Goal: Information Seeking & Learning: Learn about a topic

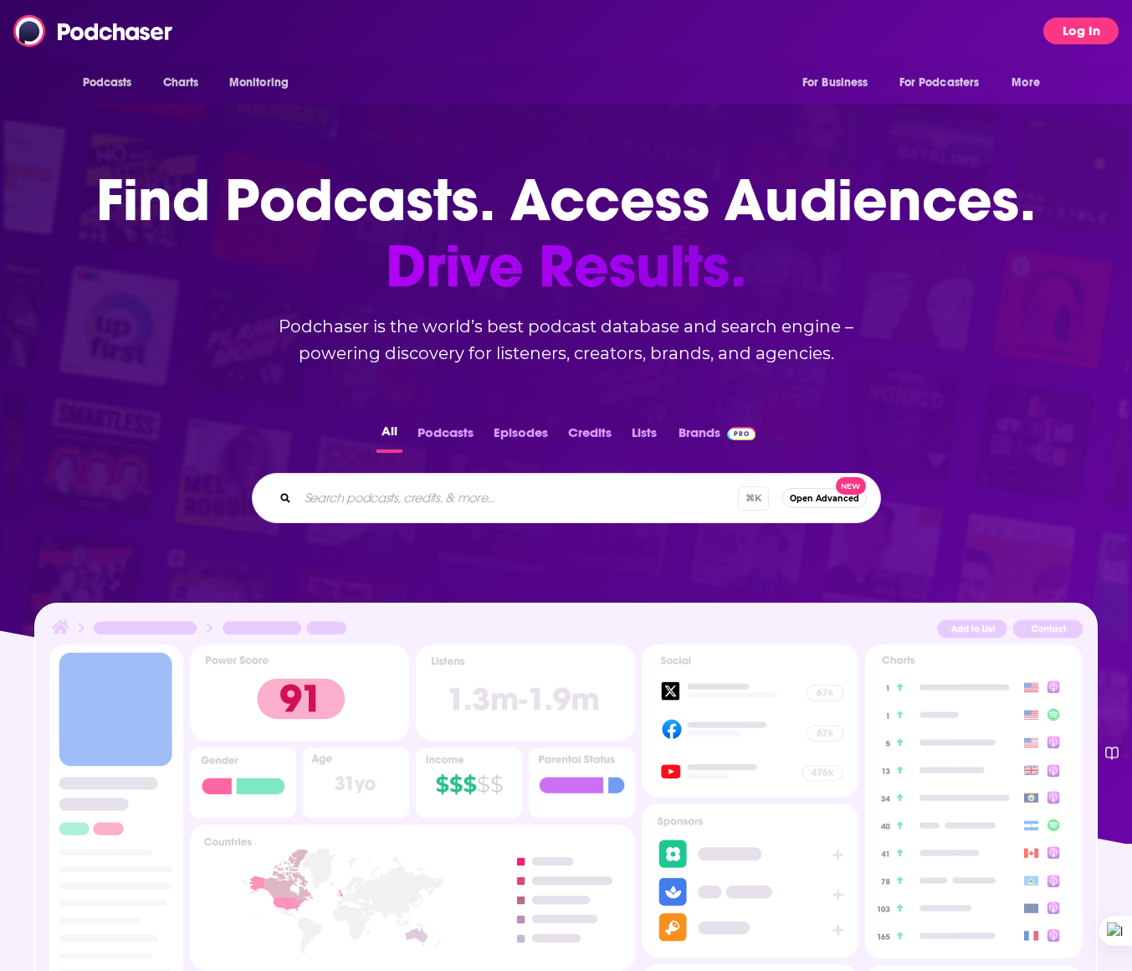
click at [1093, 33] on button "Log In" at bounding box center [1081, 31] width 75 height 27
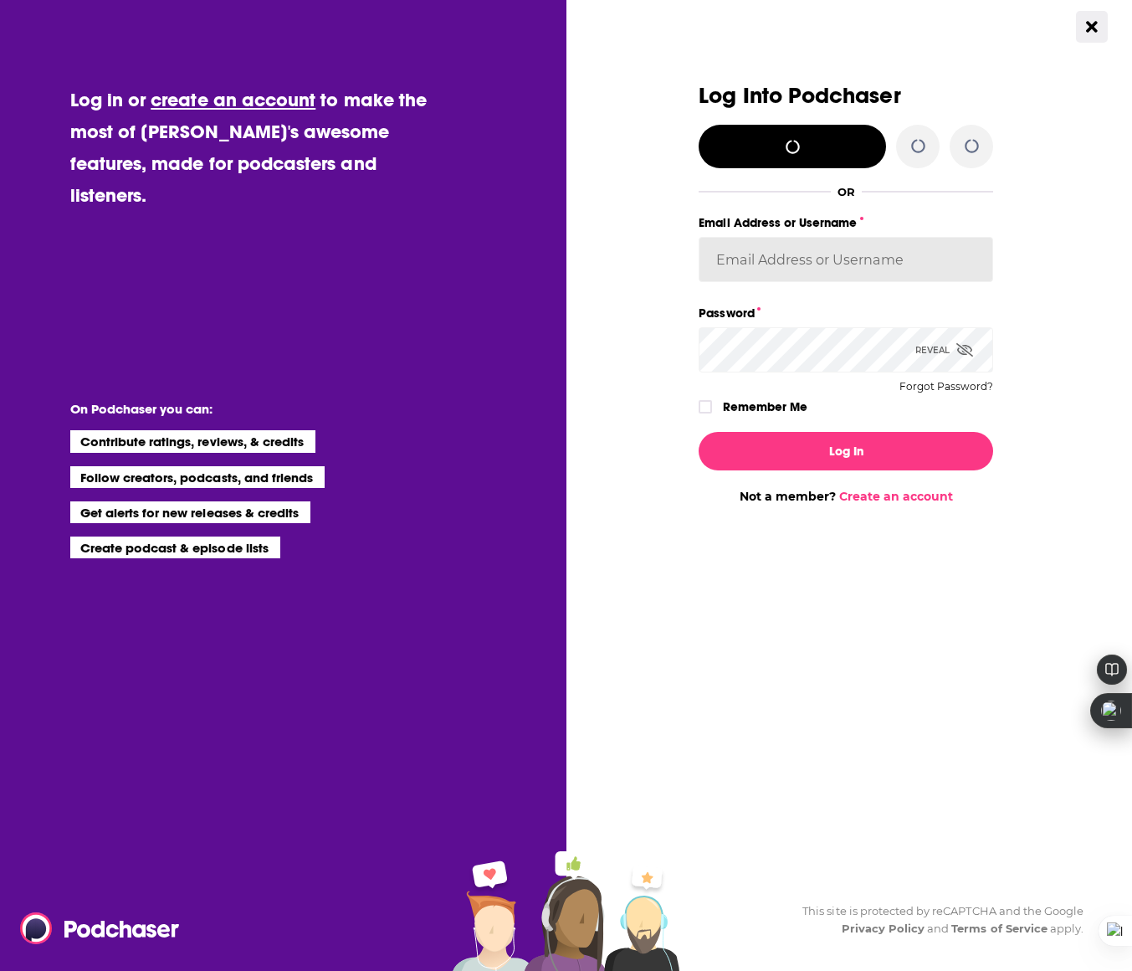
type input "Rgertner"
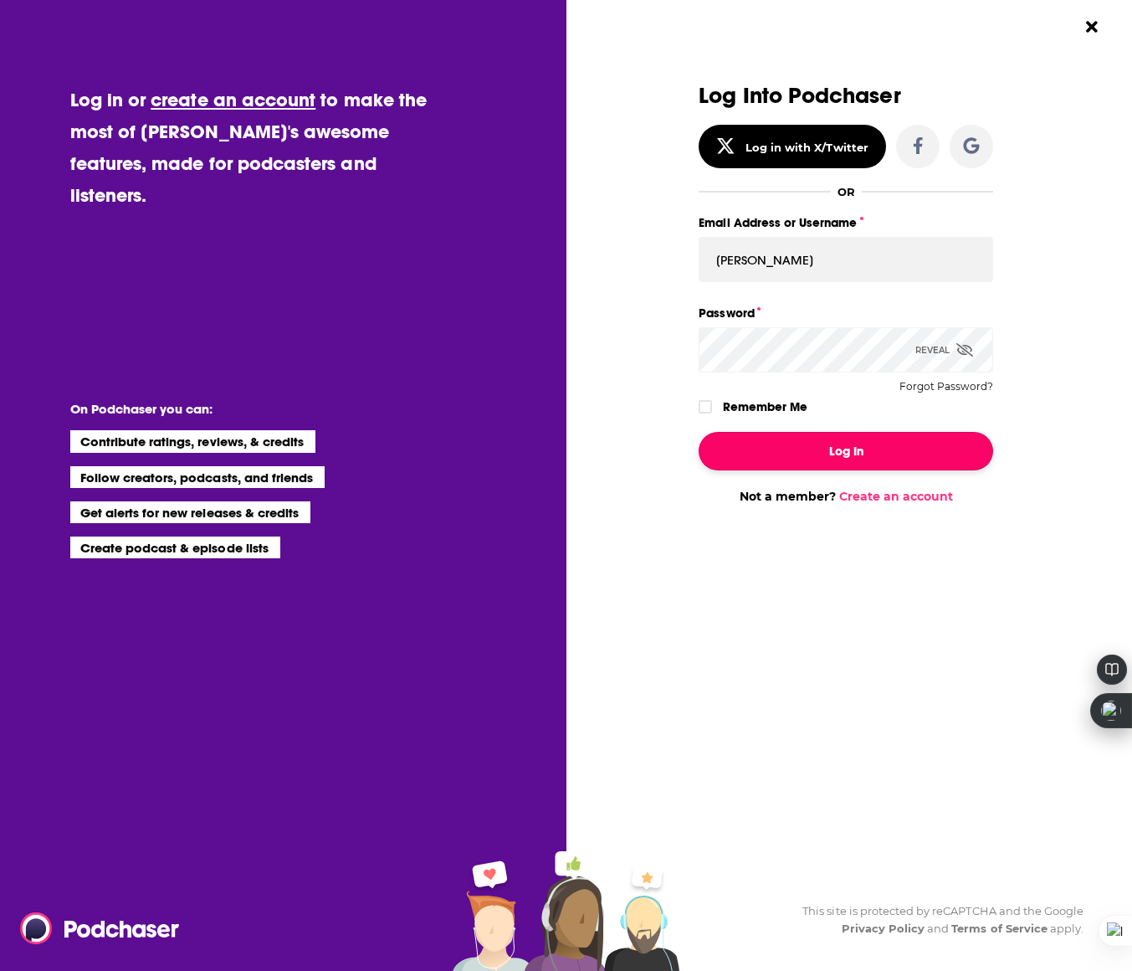
click at [776, 458] on button "Log In" at bounding box center [846, 451] width 295 height 39
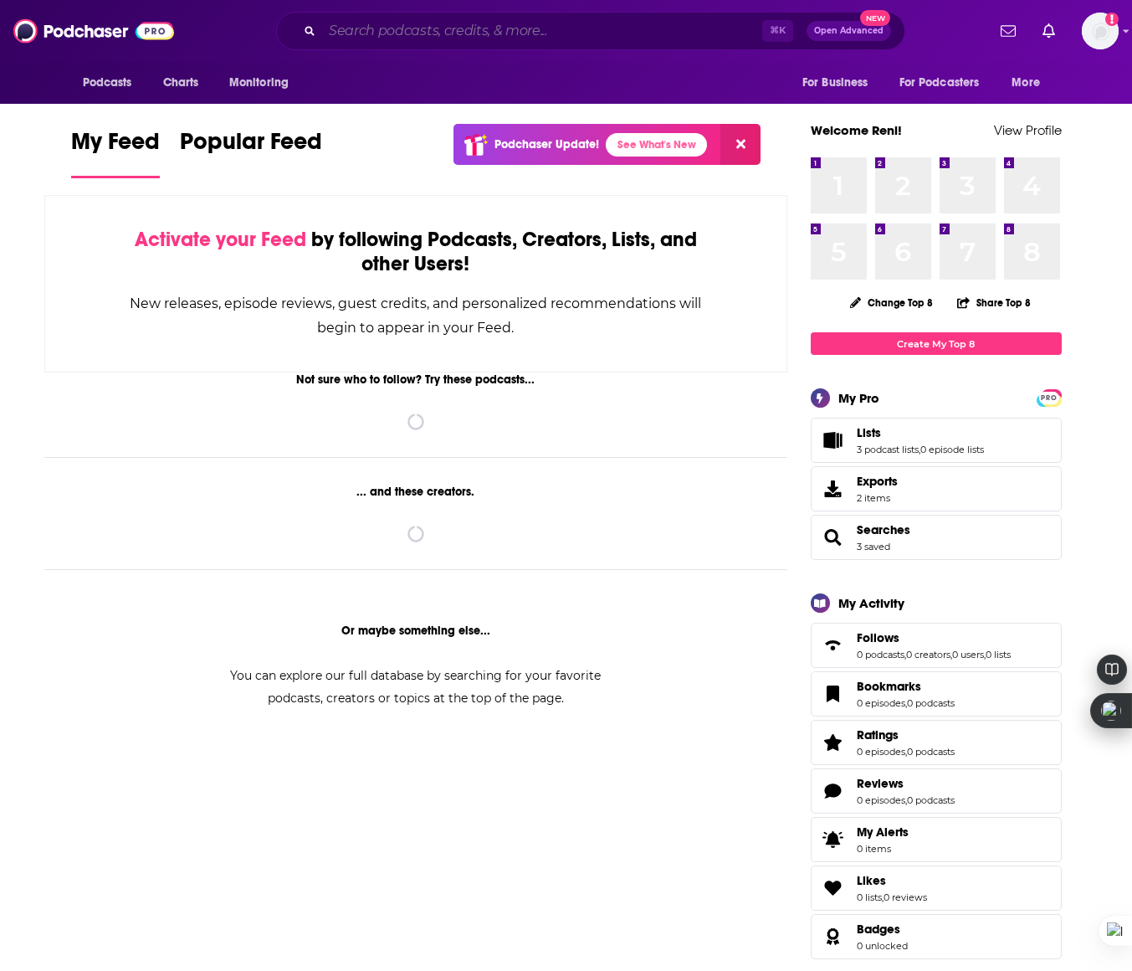
click at [414, 27] on input "Search podcasts, credits, & more..." at bounding box center [542, 31] width 440 height 27
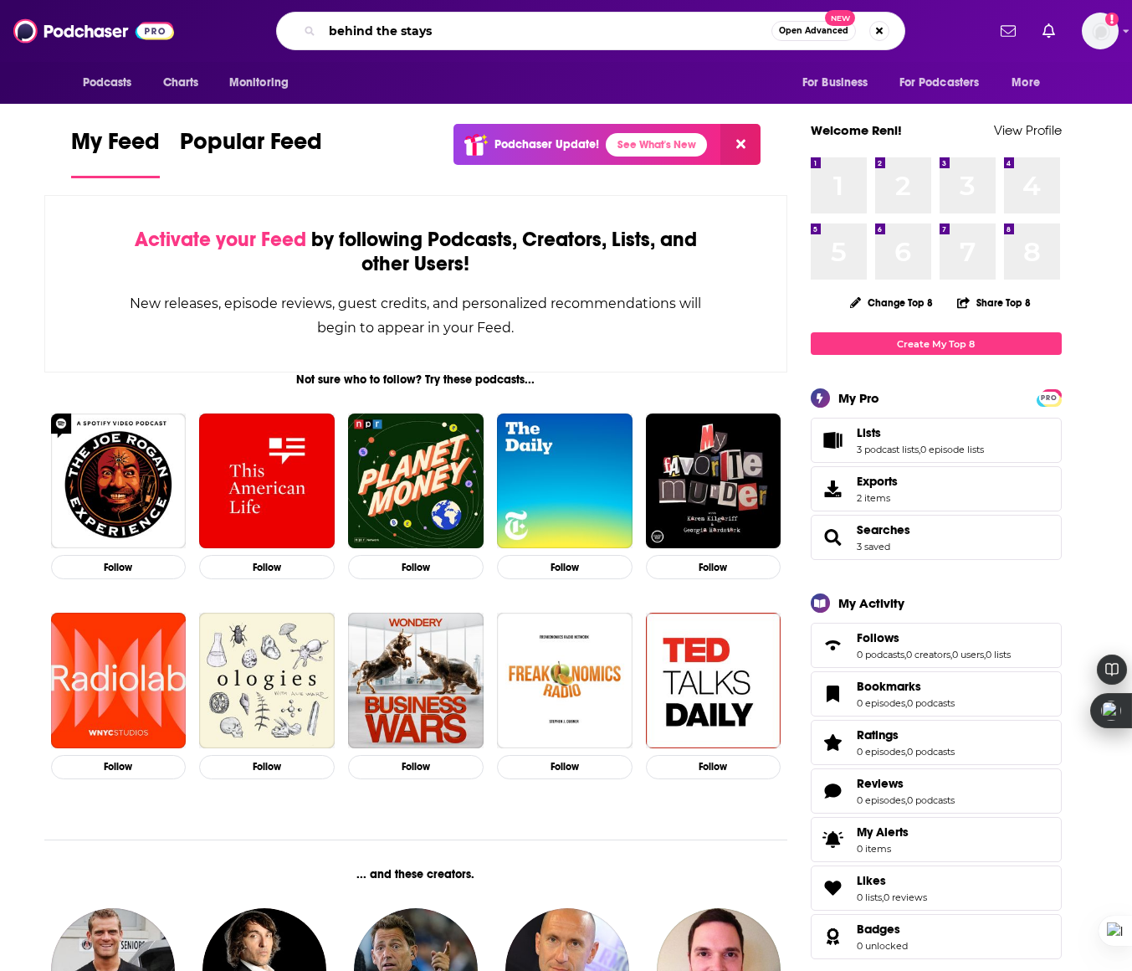
type input "behind the stays"
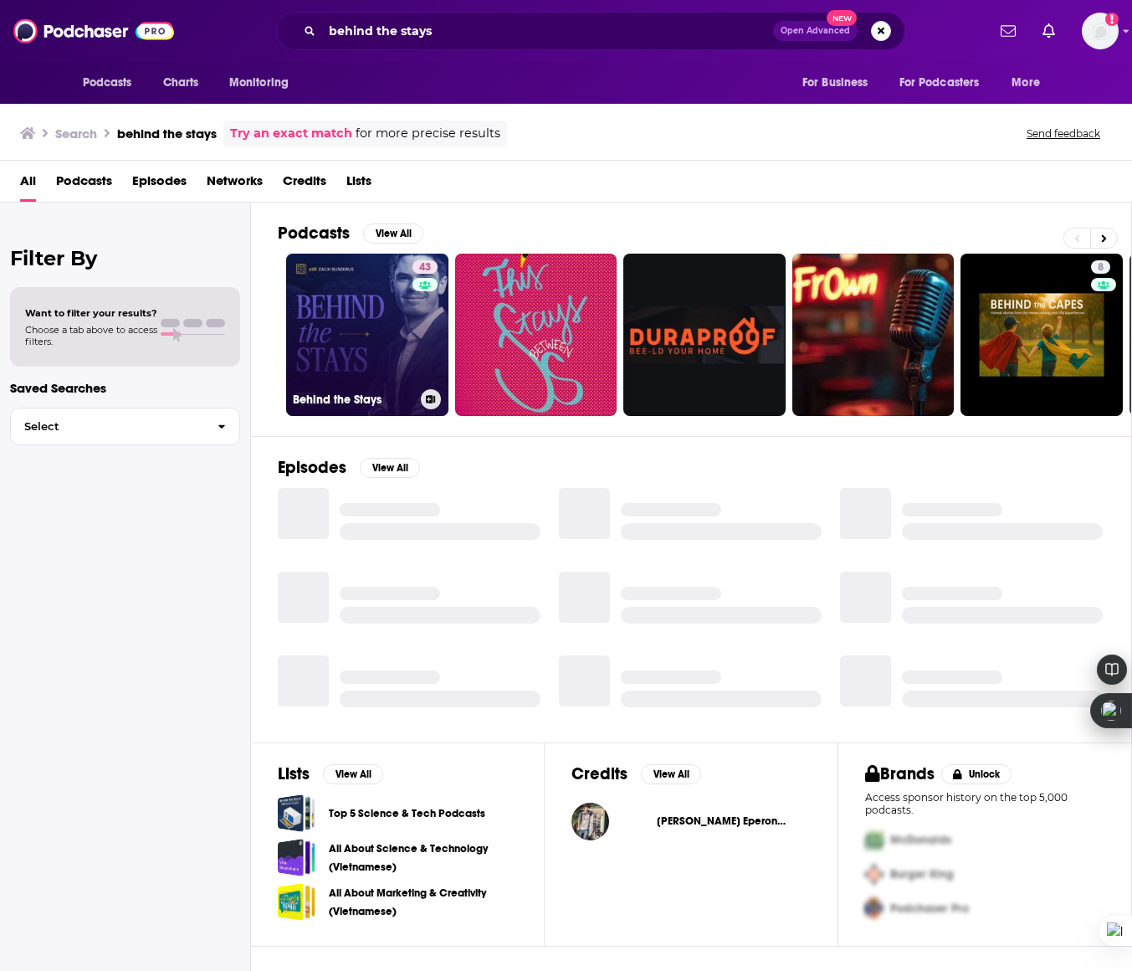
click at [383, 320] on link "43 Behind the Stays" at bounding box center [367, 335] width 162 height 162
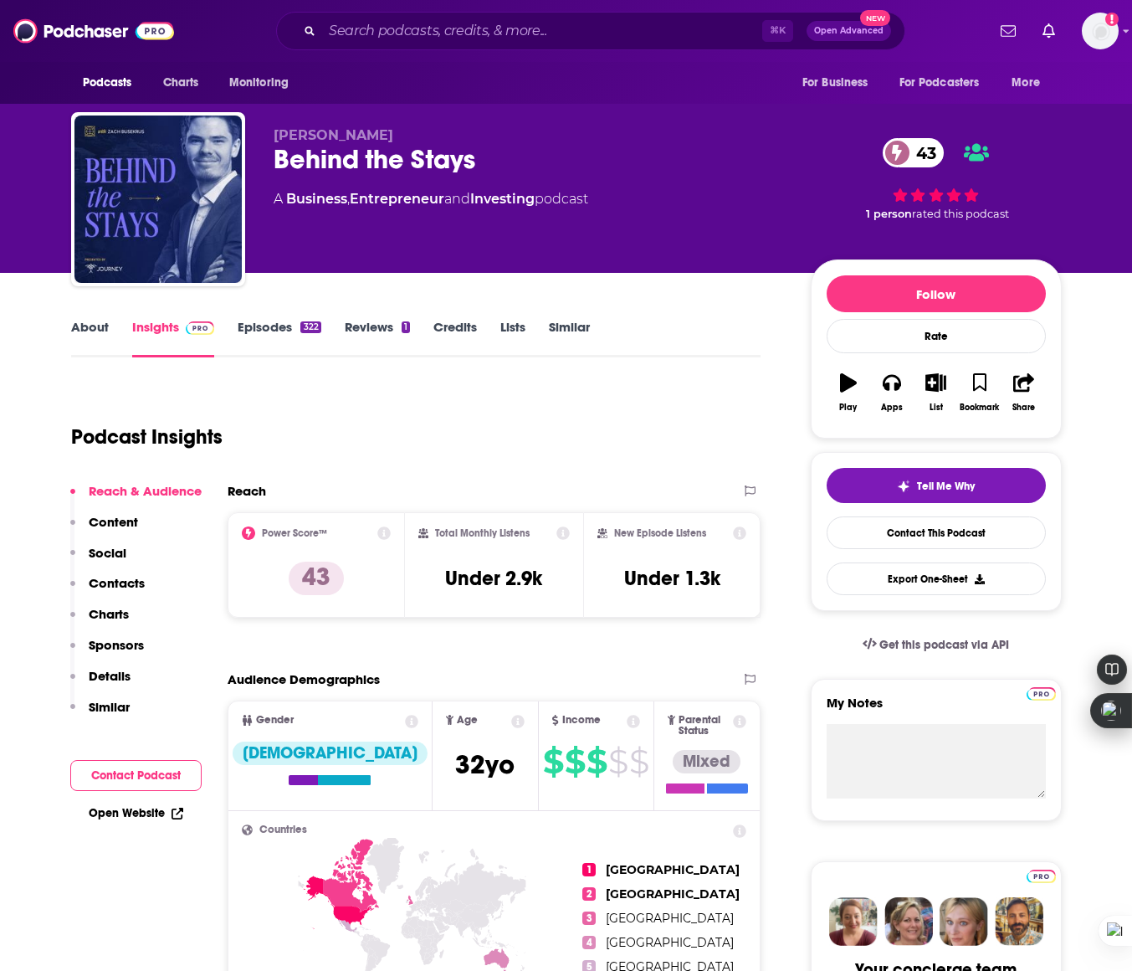
click at [82, 322] on link "About" at bounding box center [90, 338] width 38 height 39
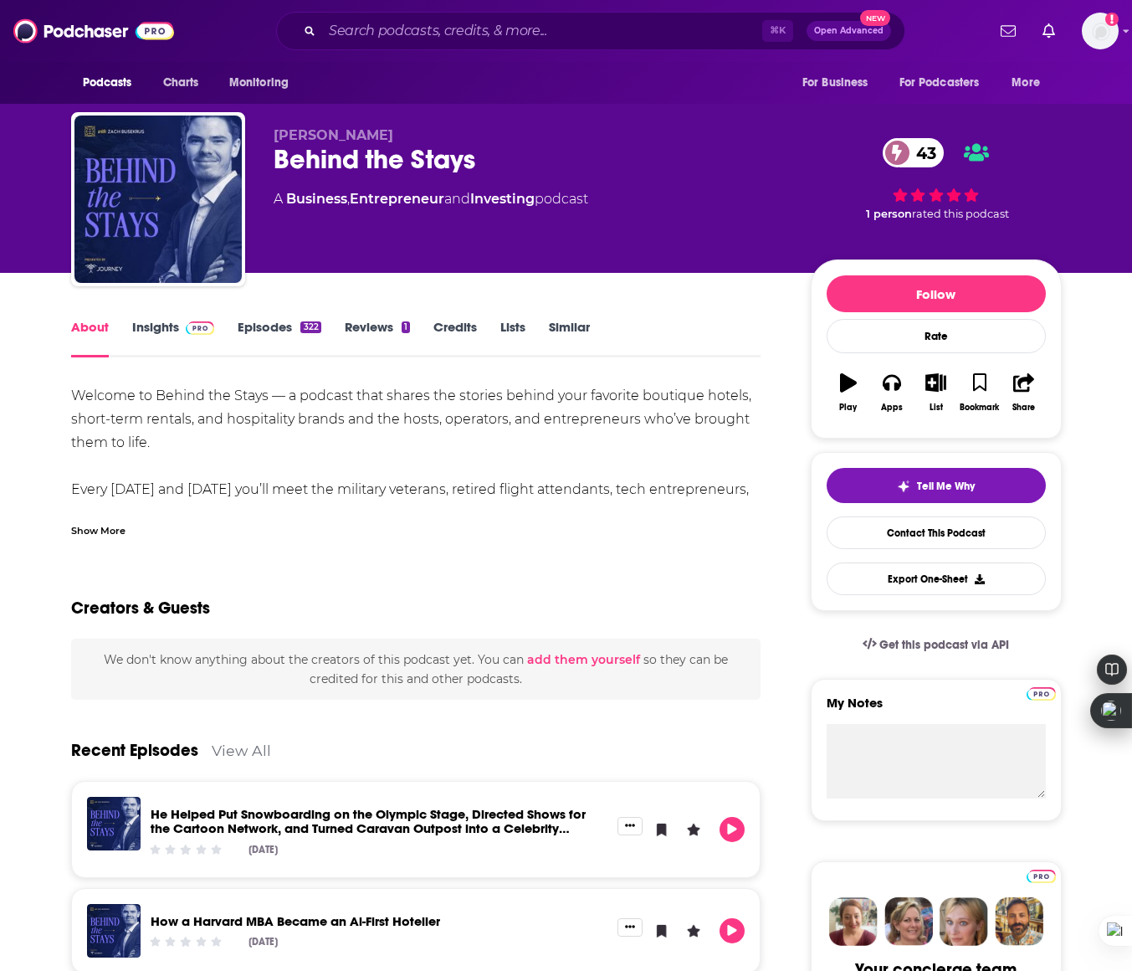
click at [92, 528] on div "Show More" at bounding box center [98, 529] width 54 height 16
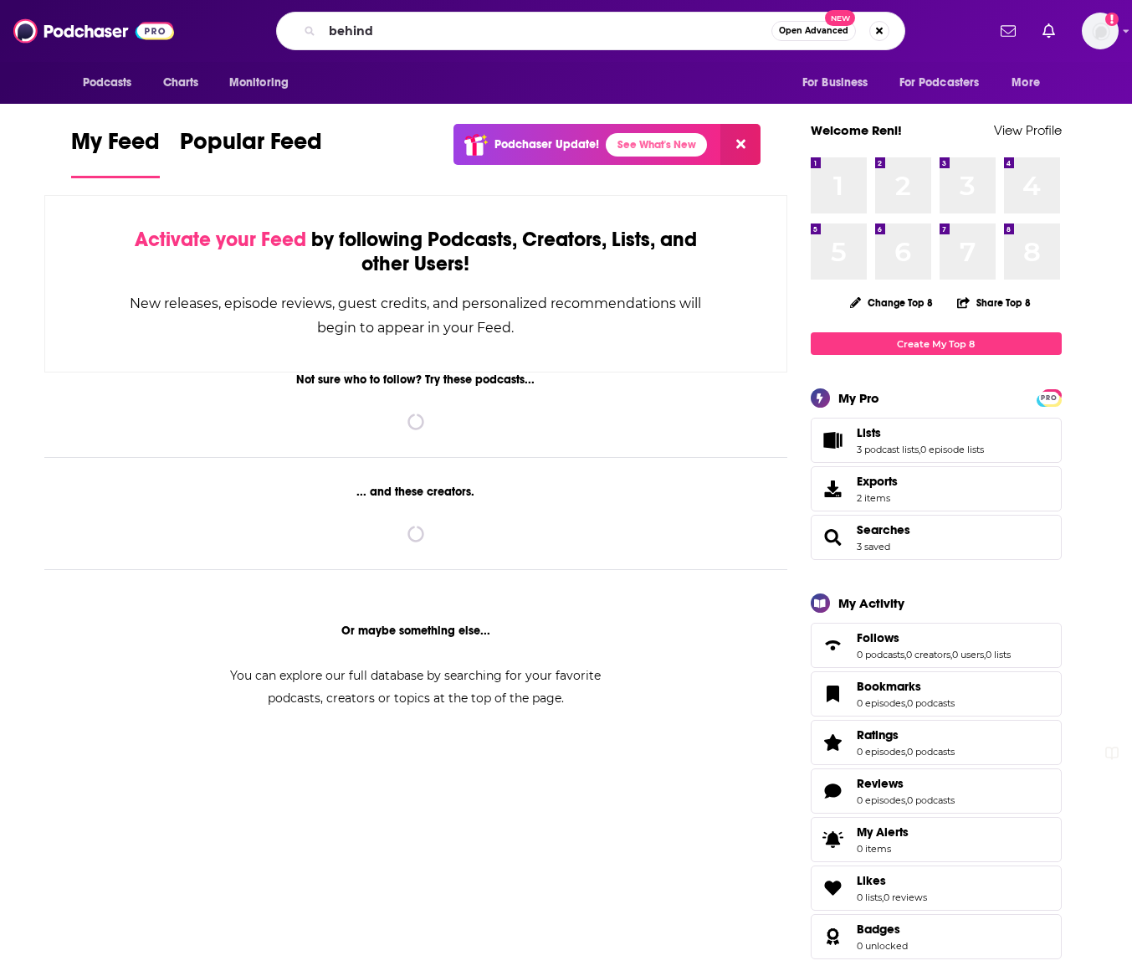
scroll to position [954, 0]
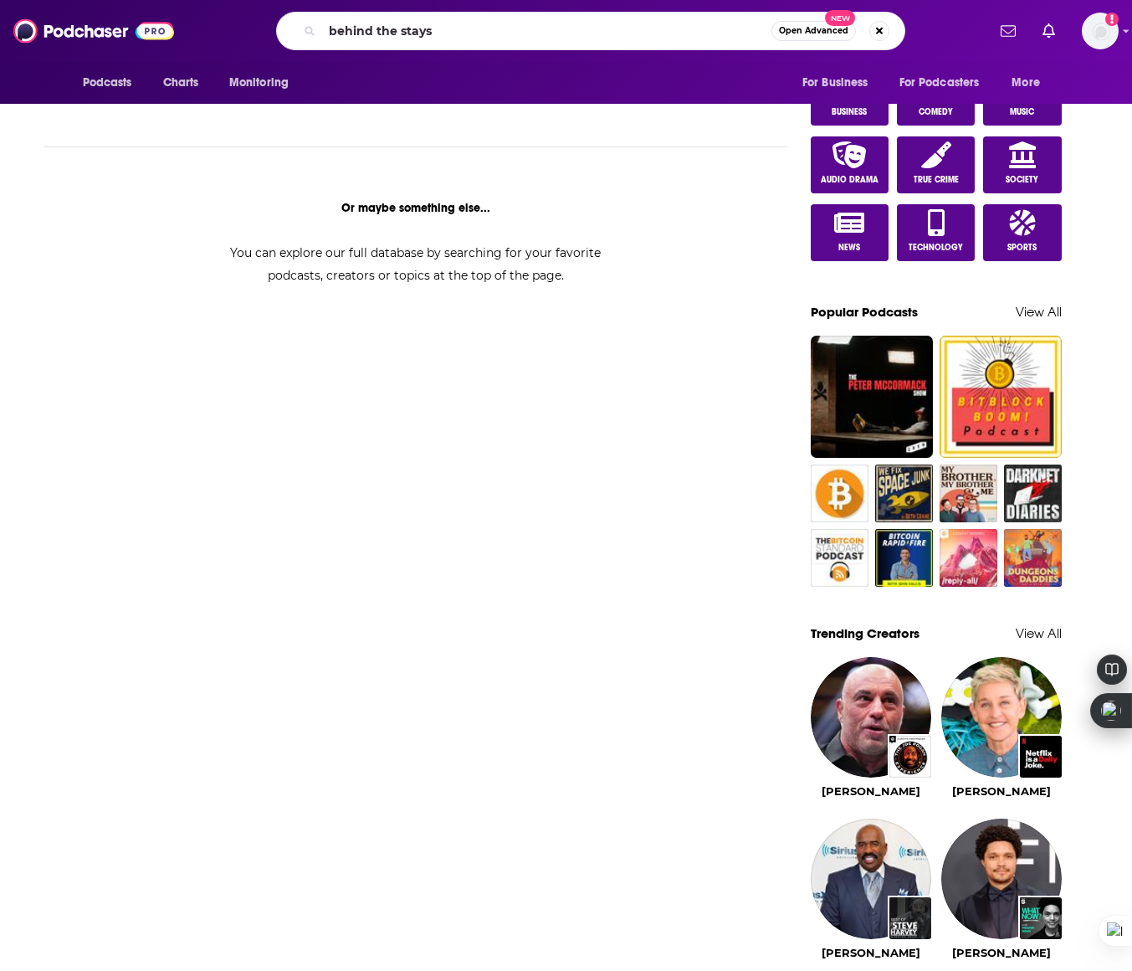
type input "behind the stays"
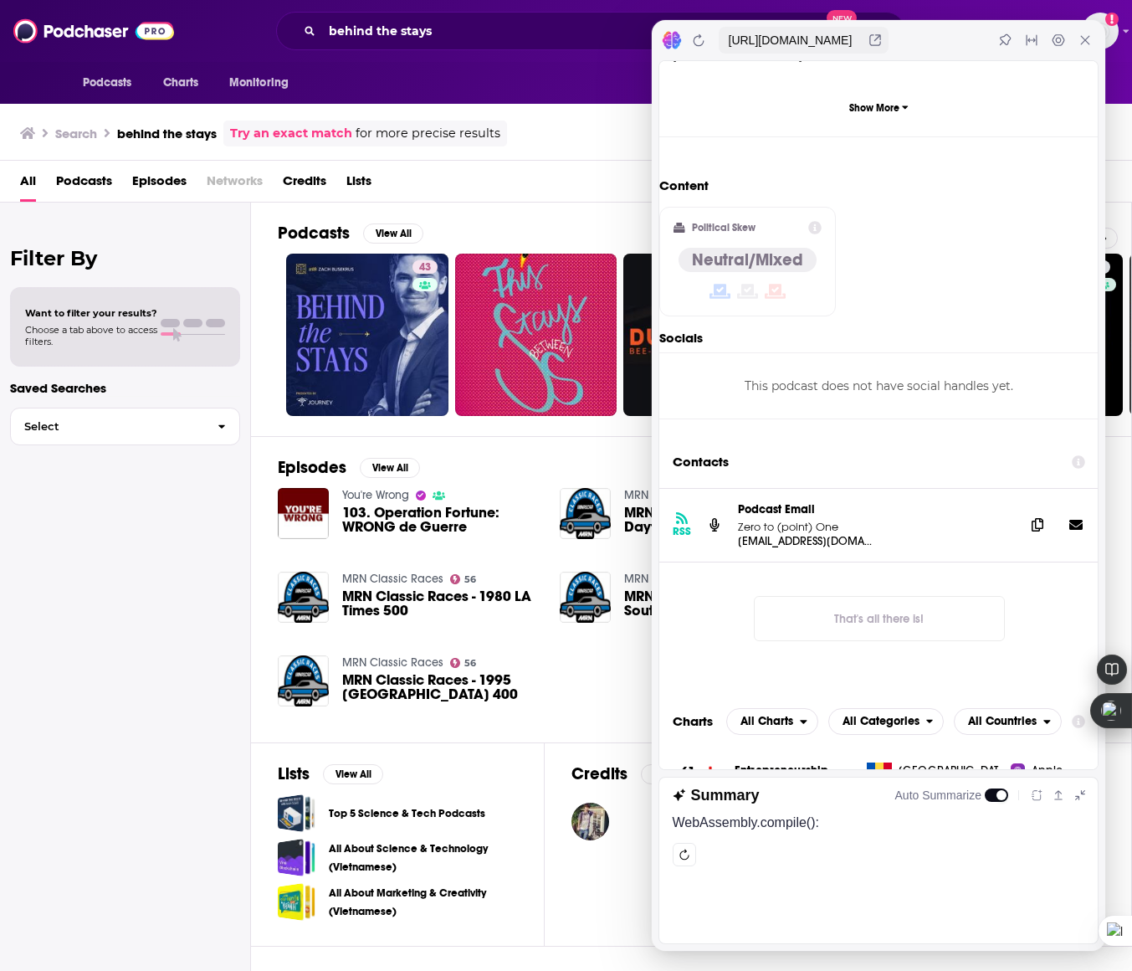
scroll to position [1703, 0]
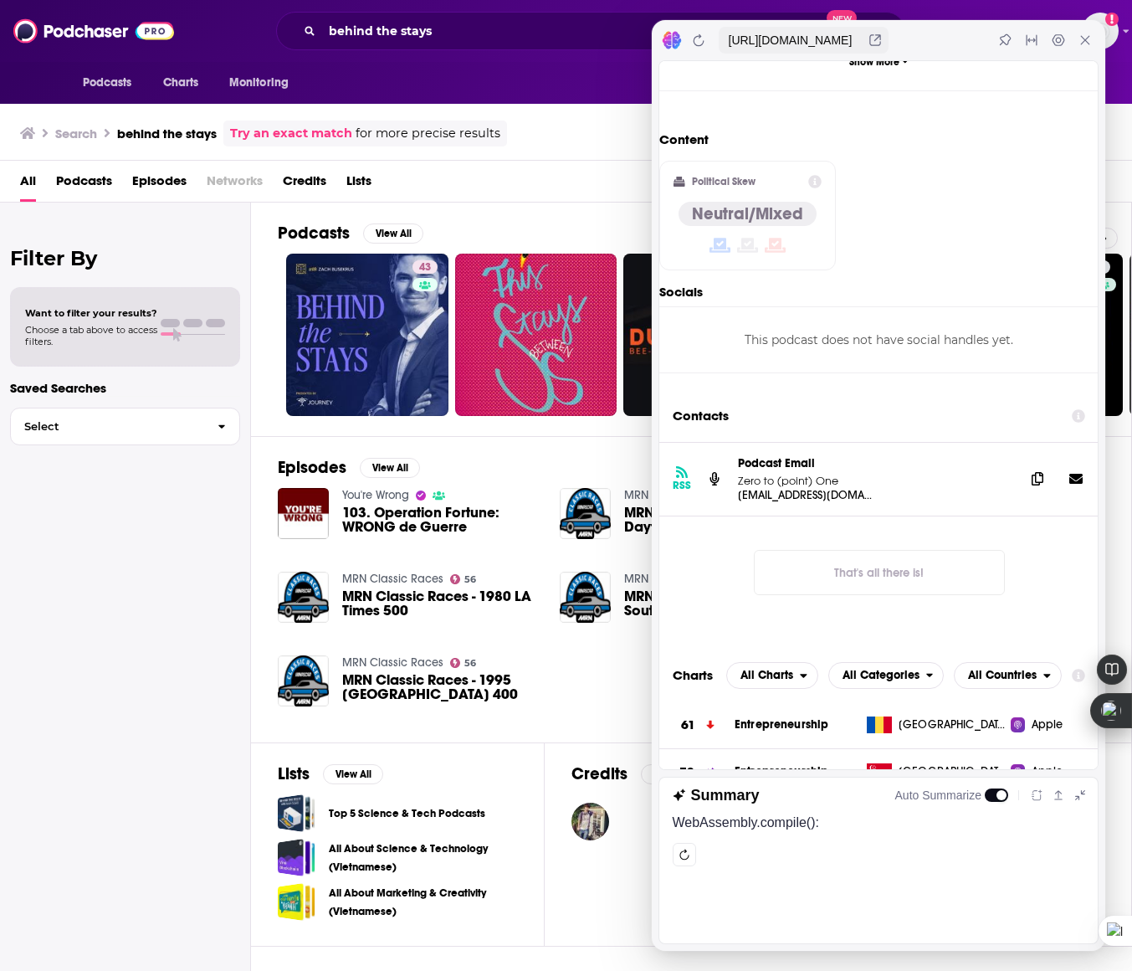
click at [520, 233] on div "Podcasts View All" at bounding box center [705, 238] width 854 height 31
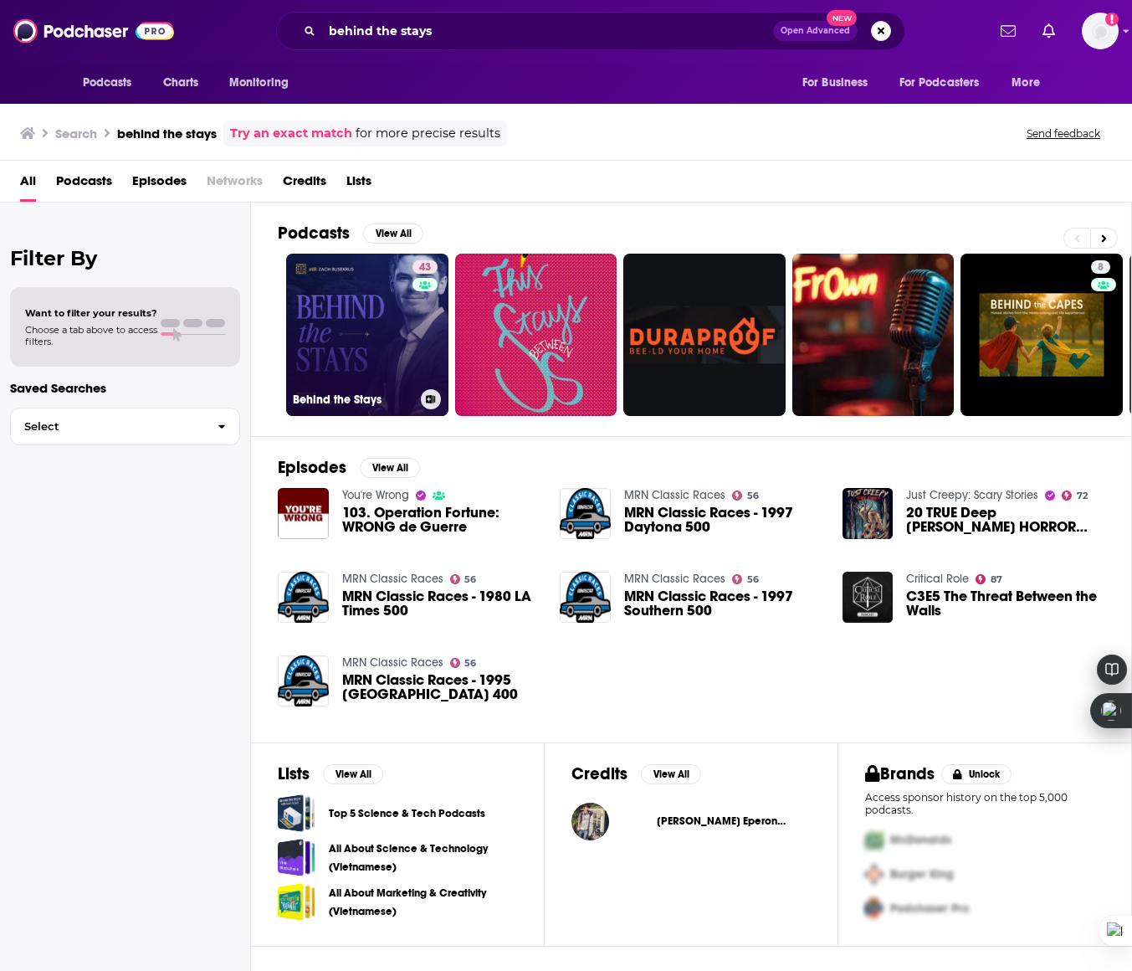
click at [403, 309] on link "43 Behind the Stays" at bounding box center [367, 335] width 162 height 162
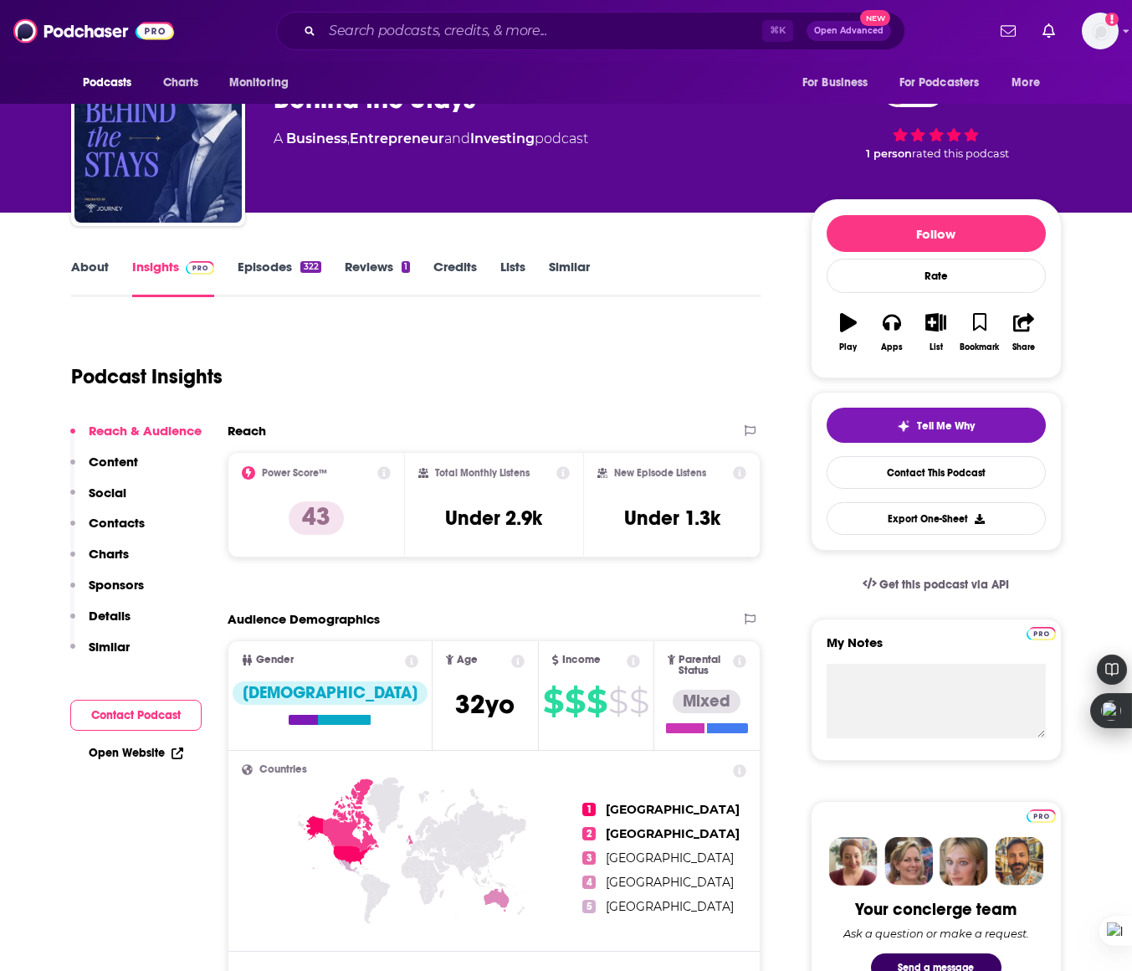
scroll to position [73, 0]
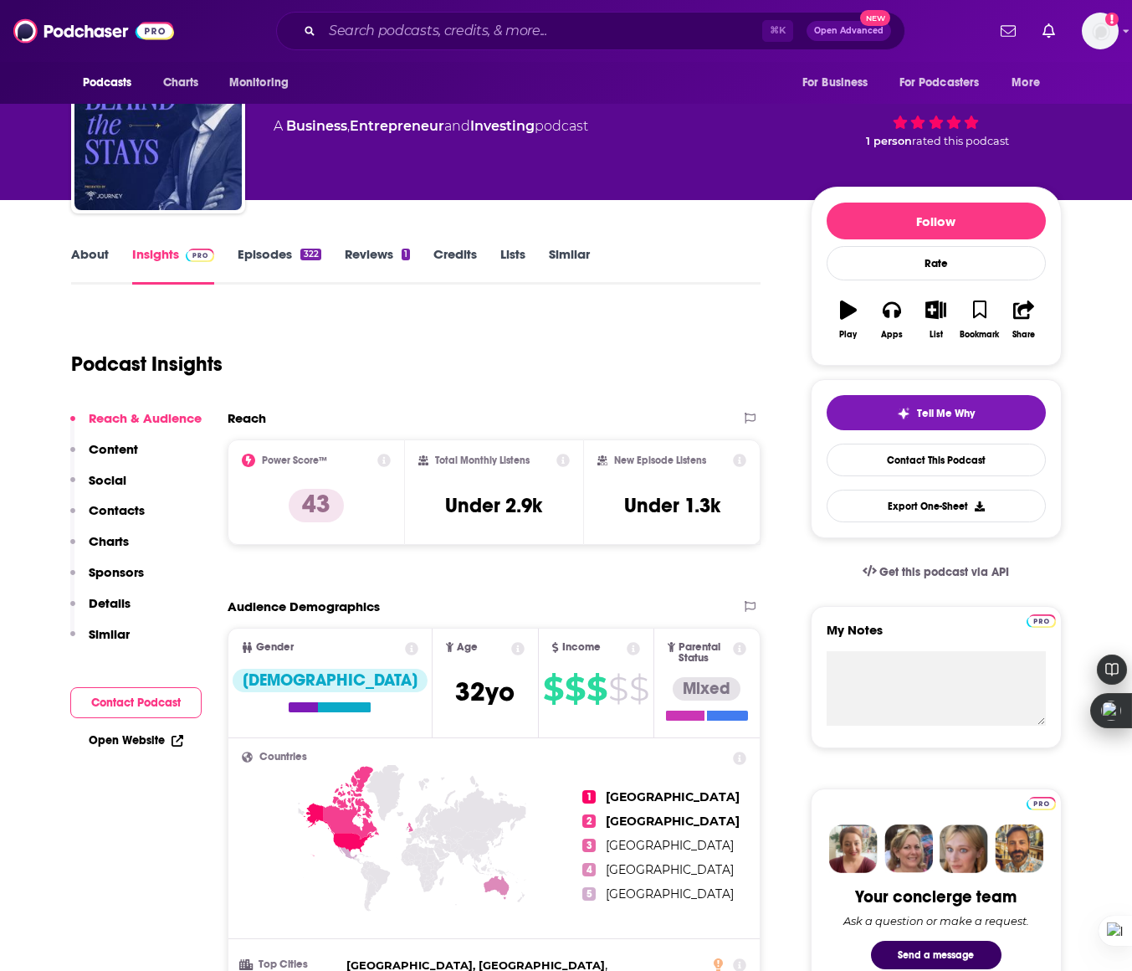
click at [355, 257] on link "Reviews 1" at bounding box center [377, 265] width 65 height 39
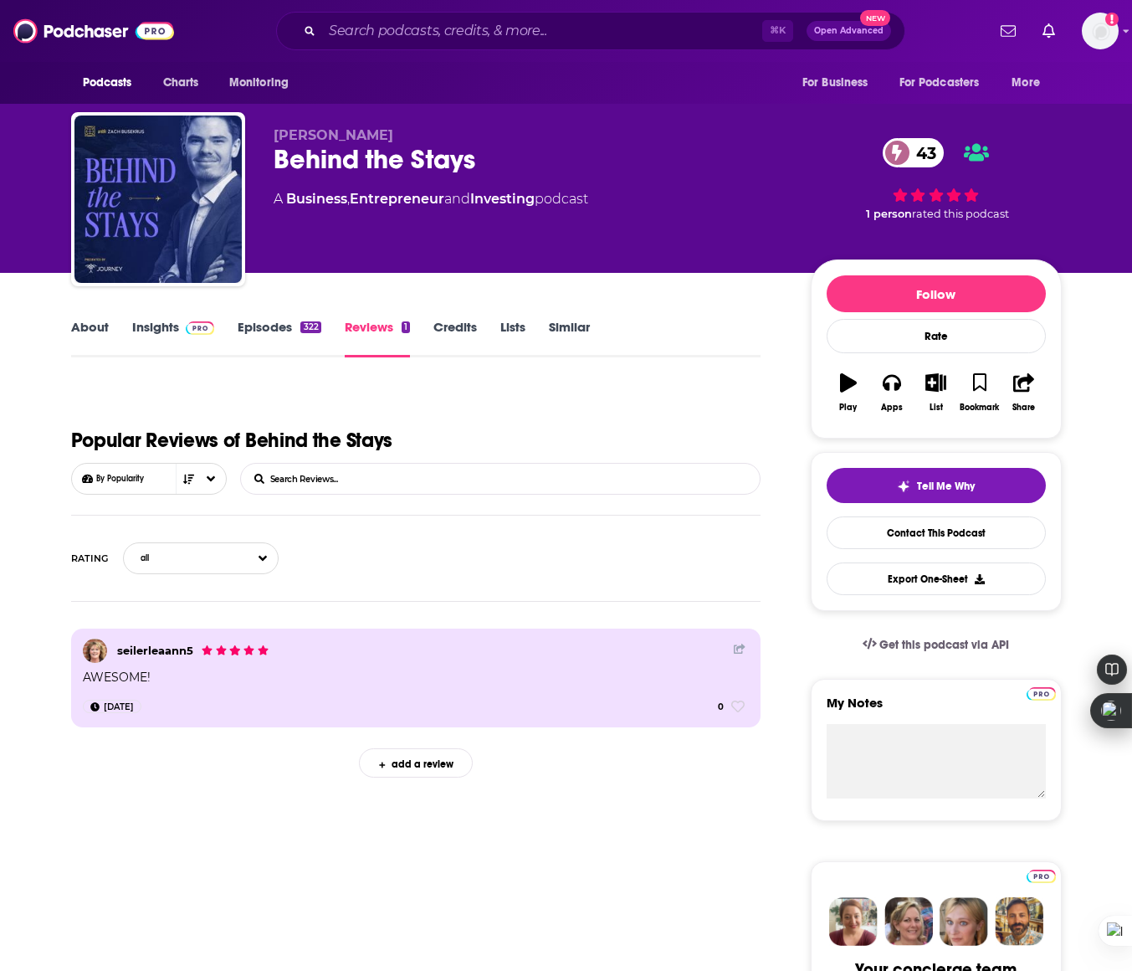
click at [89, 321] on link "About" at bounding box center [90, 338] width 38 height 39
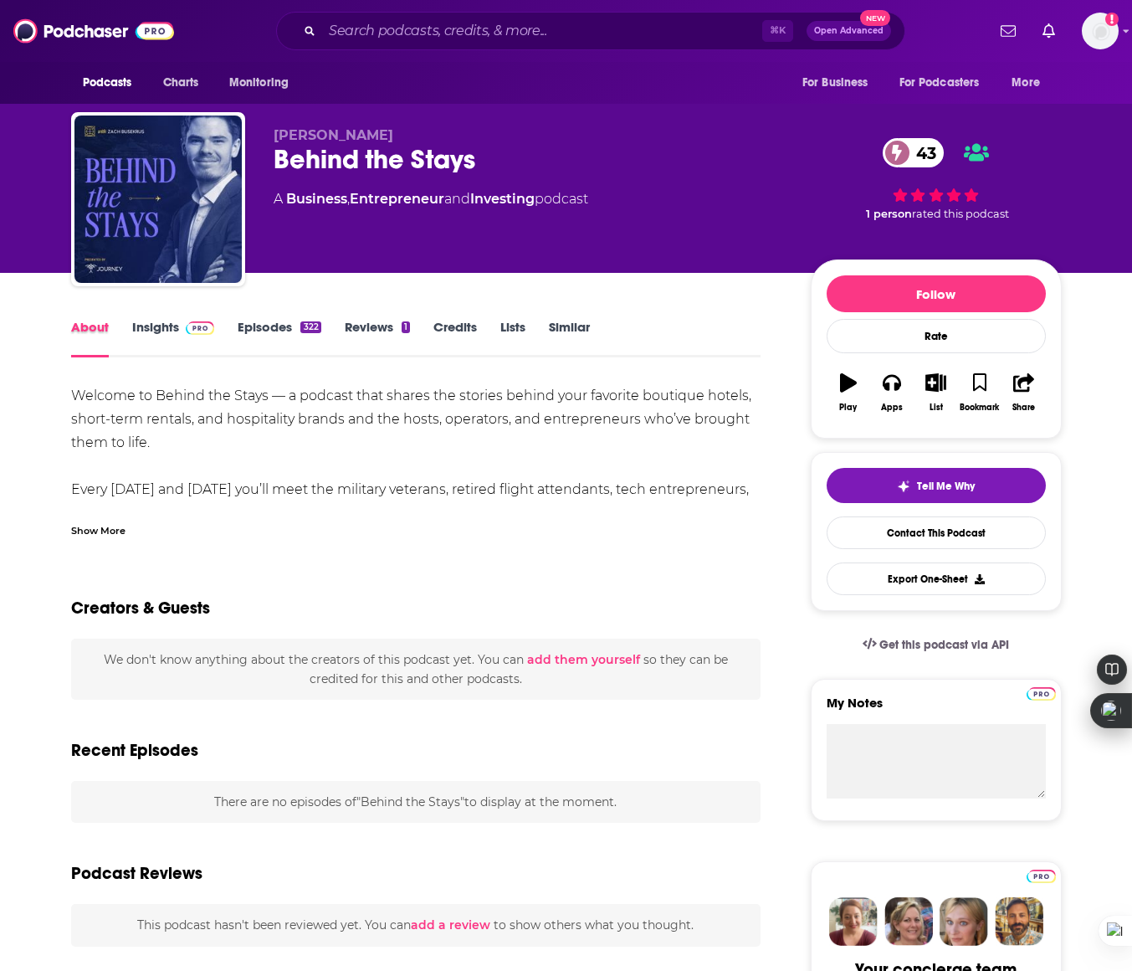
click at [127, 322] on div "About" at bounding box center [101, 338] width 61 height 39
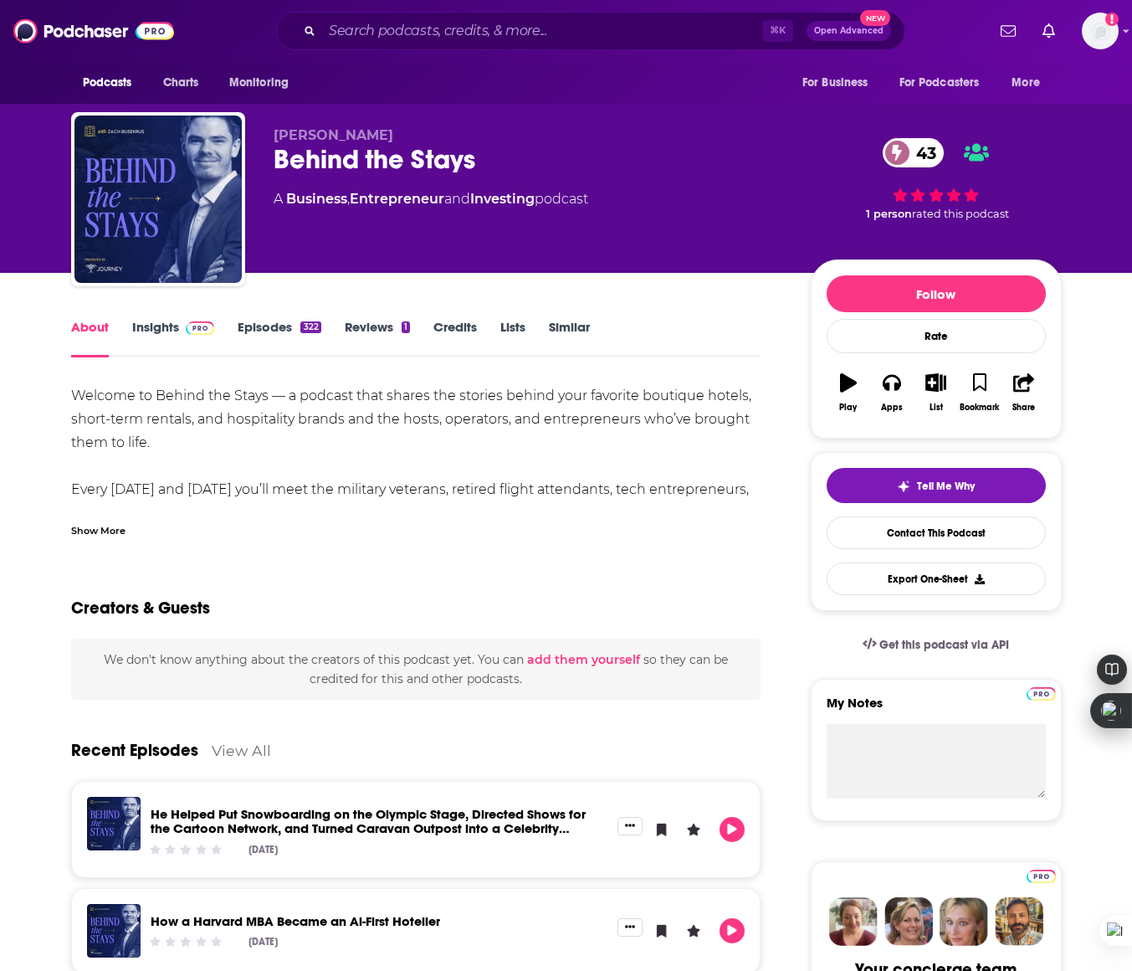
click at [161, 329] on link "Insights" at bounding box center [173, 338] width 83 height 39
